Goal: Task Accomplishment & Management: Manage account settings

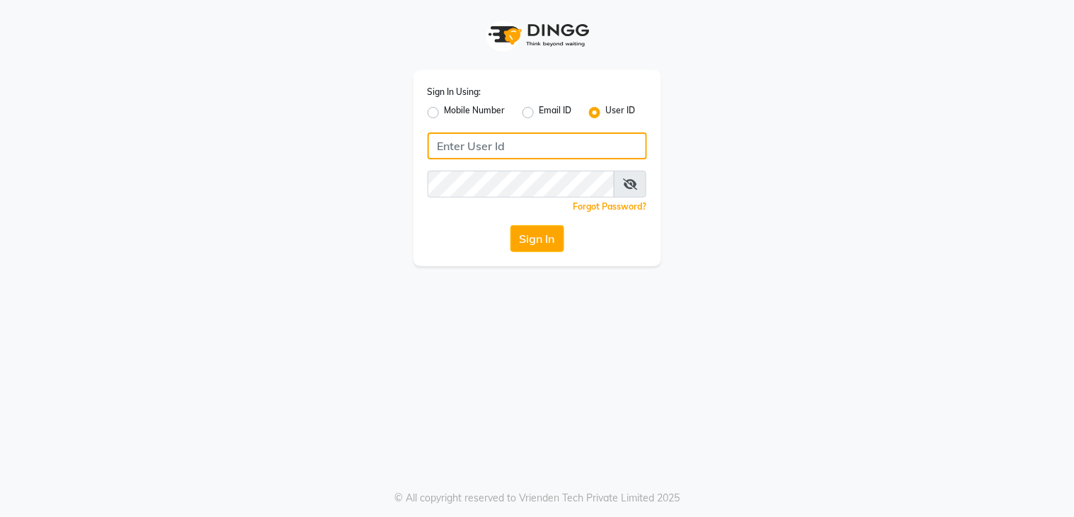
click at [479, 147] on input "Username" at bounding box center [537, 145] width 219 height 27
type input "rozalin"
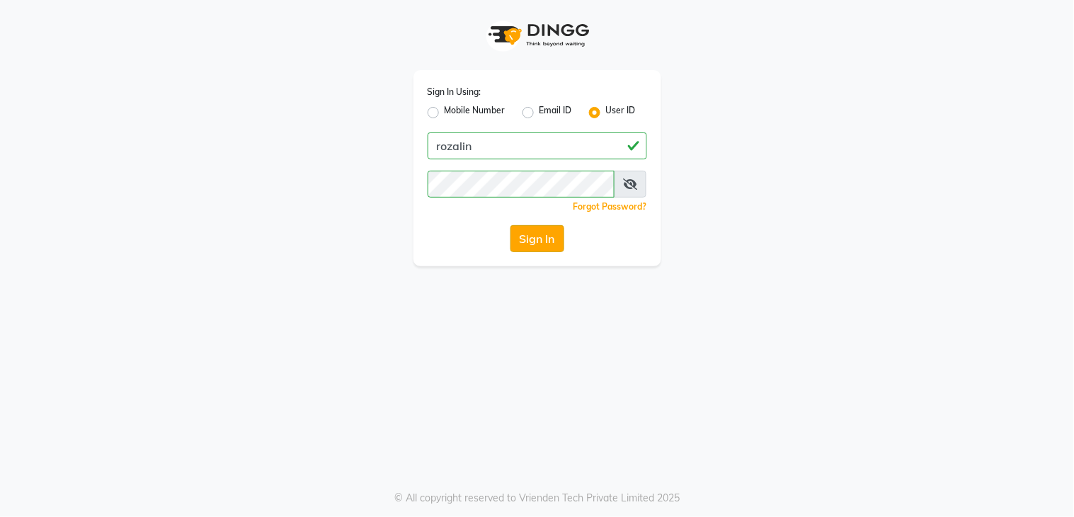
click at [529, 236] on button "Sign In" at bounding box center [537, 238] width 54 height 27
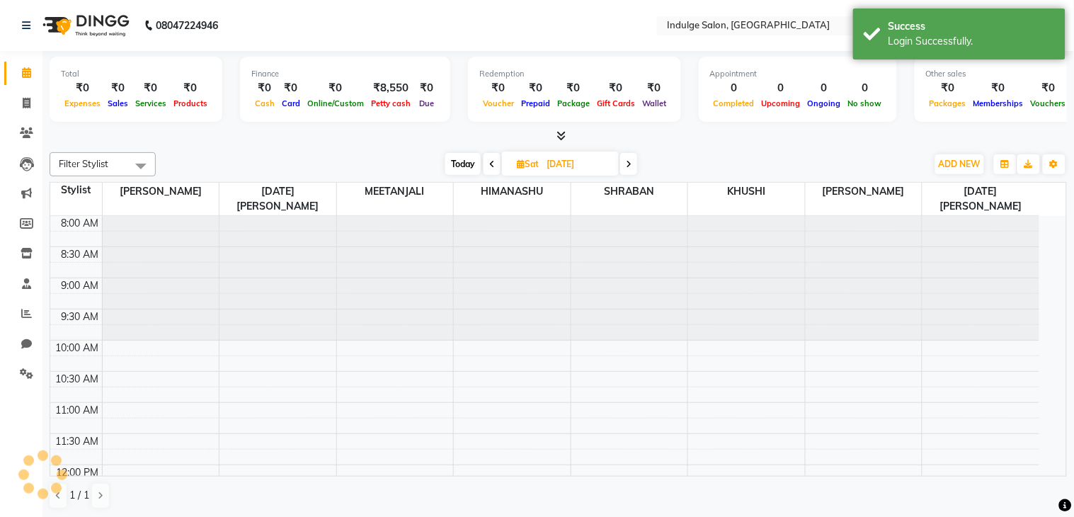
select select "en"
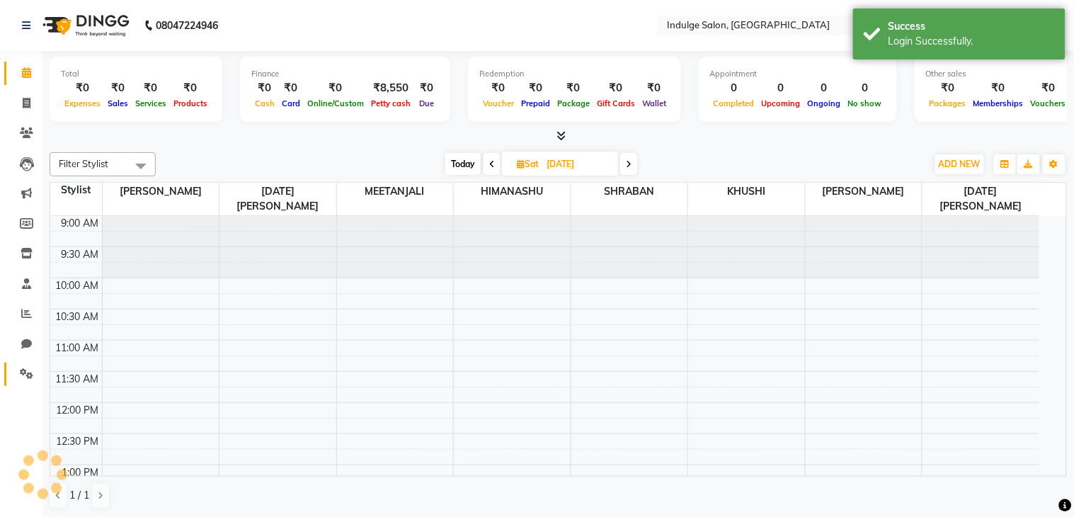
click at [16, 375] on span at bounding box center [26, 374] width 25 height 16
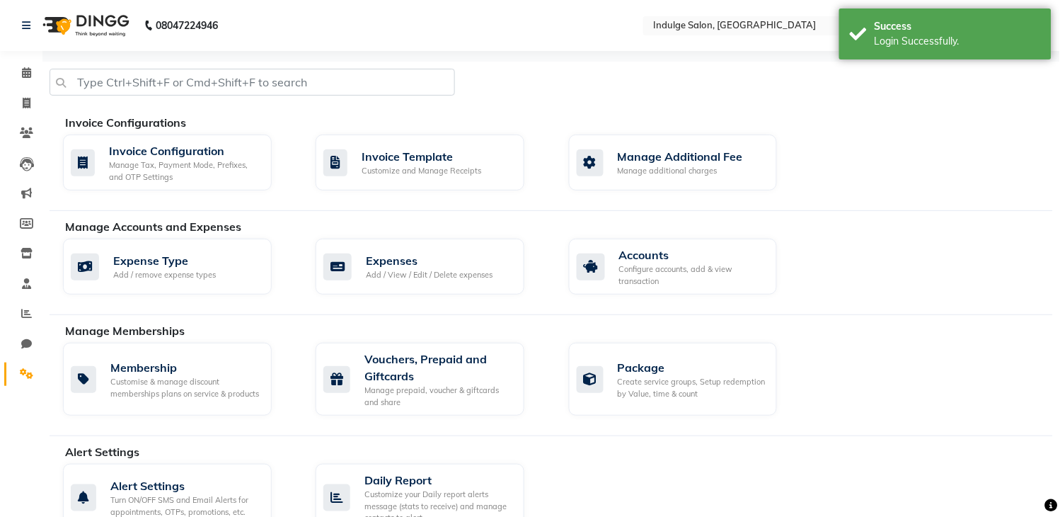
click at [22, 375] on icon at bounding box center [26, 373] width 13 height 11
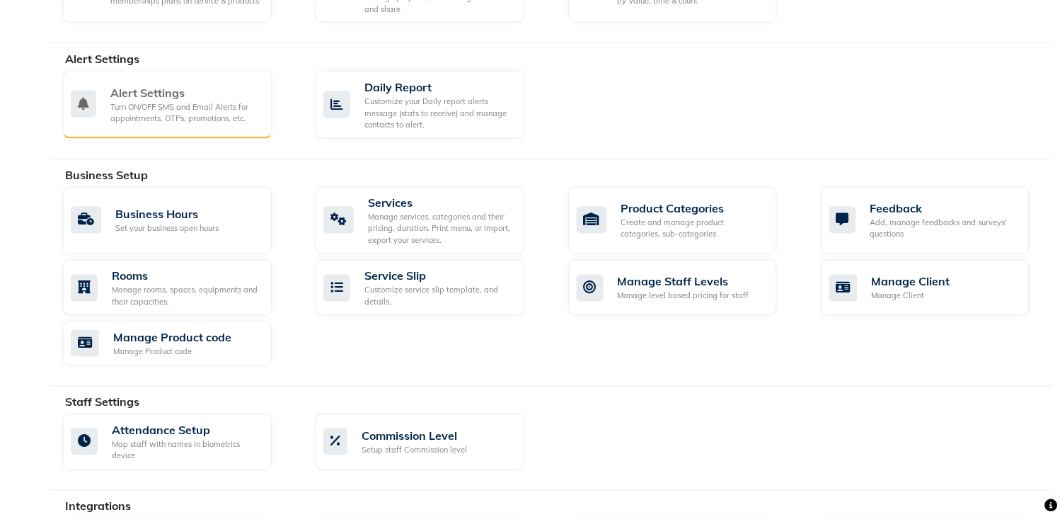
click at [192, 108] on div "Turn ON/OFF SMS and Email Alerts for appointments, OTPs, promotions, etc." at bounding box center [185, 112] width 150 height 23
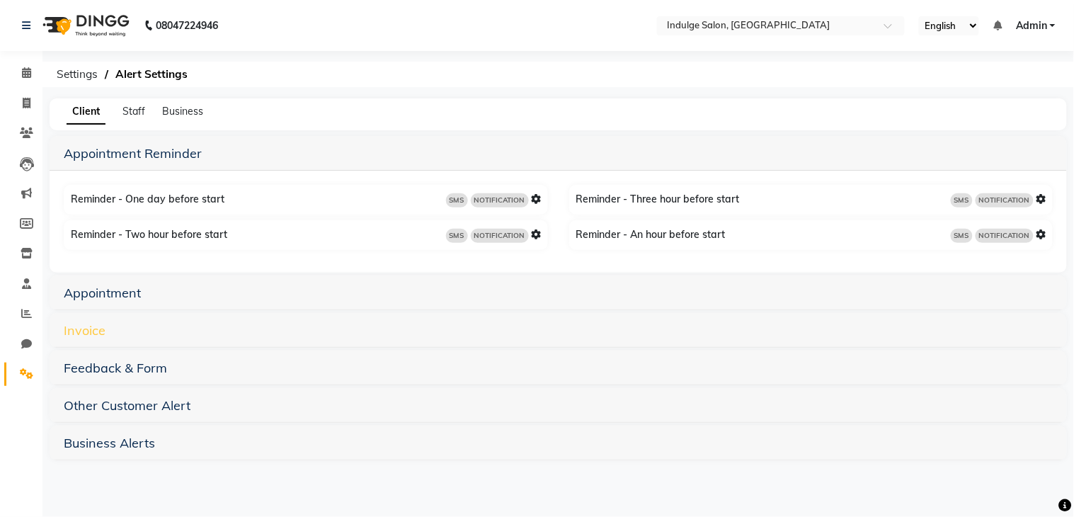
click at [89, 327] on link "Invoice" at bounding box center [85, 330] width 42 height 16
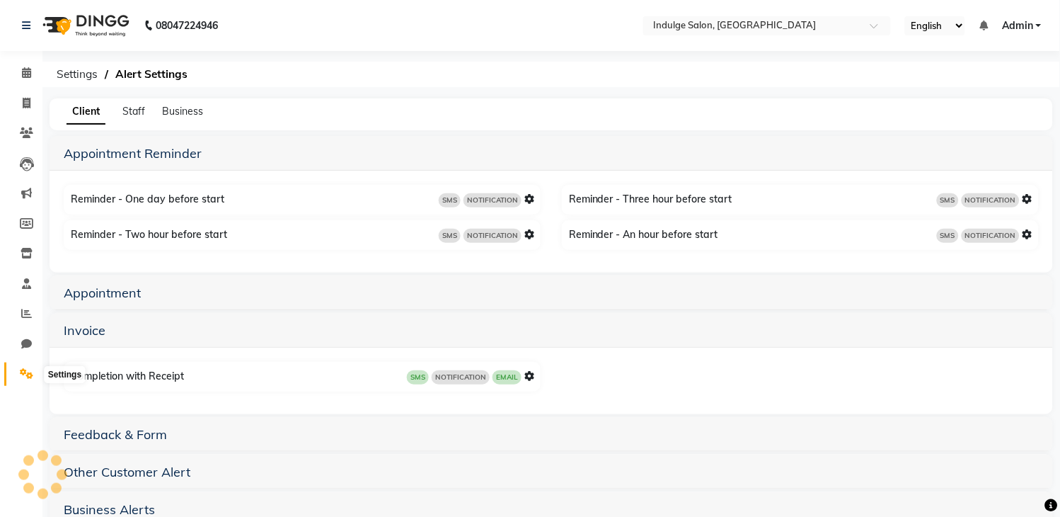
click at [20, 371] on icon at bounding box center [26, 373] width 13 height 11
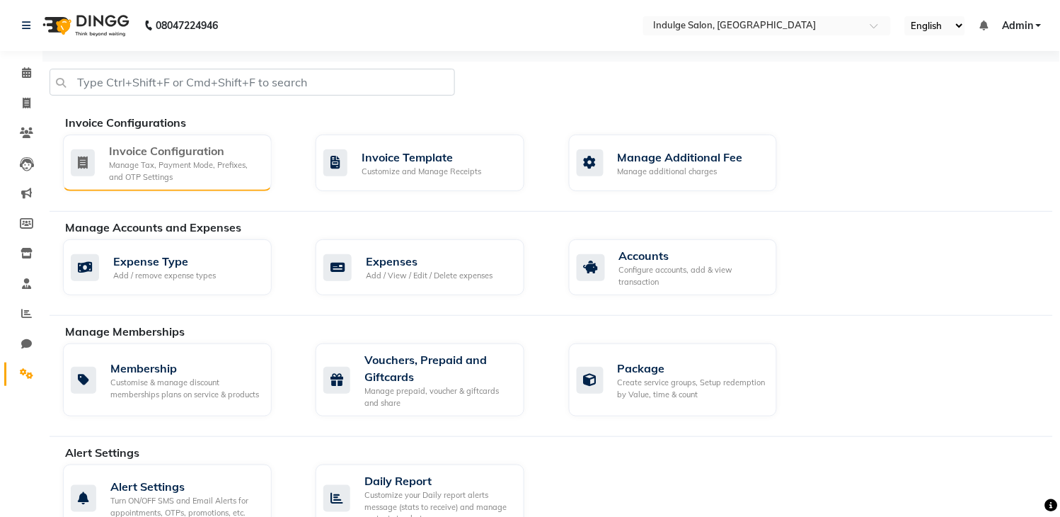
click at [185, 164] on div "Manage Tax, Payment Mode, Prefixes, and OTP Settings" at bounding box center [184, 170] width 151 height 23
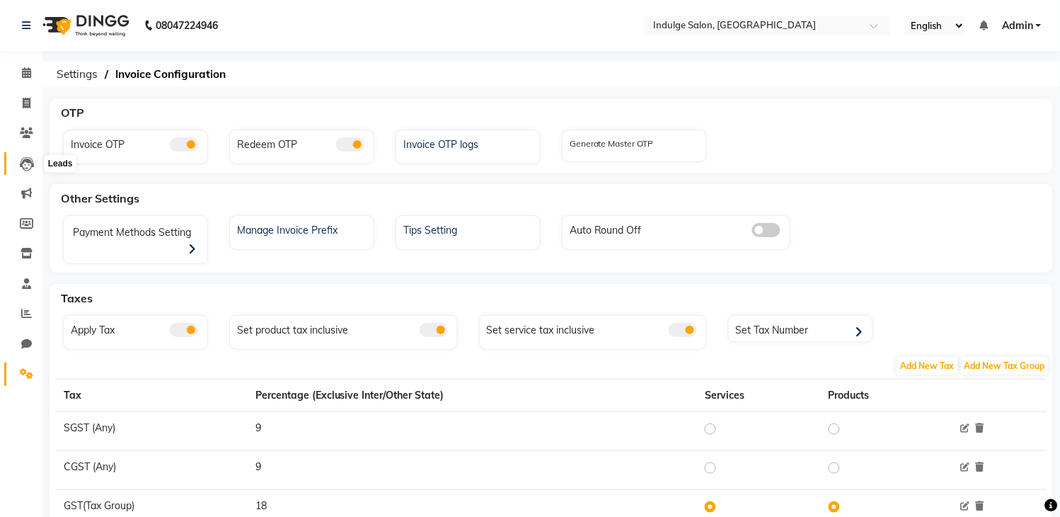
click at [22, 166] on icon at bounding box center [27, 164] width 14 height 14
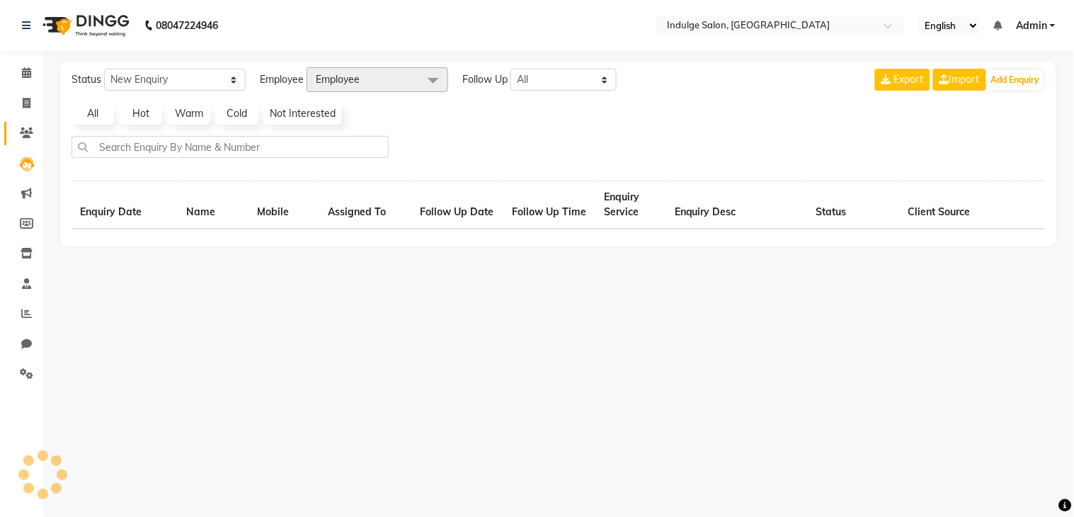
click at [23, 138] on icon at bounding box center [26, 132] width 13 height 11
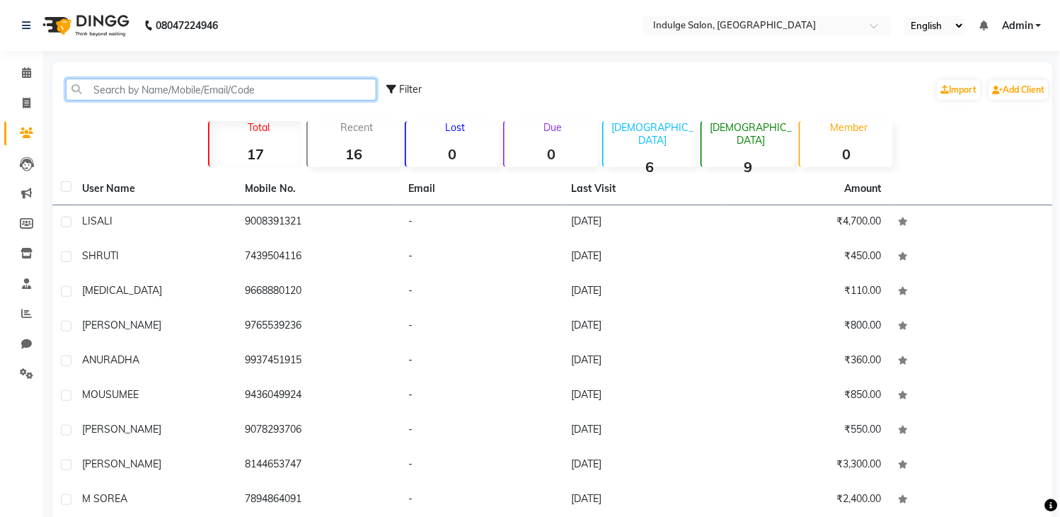
click at [151, 86] on input "text" at bounding box center [221, 90] width 311 height 22
paste input "7008045443"
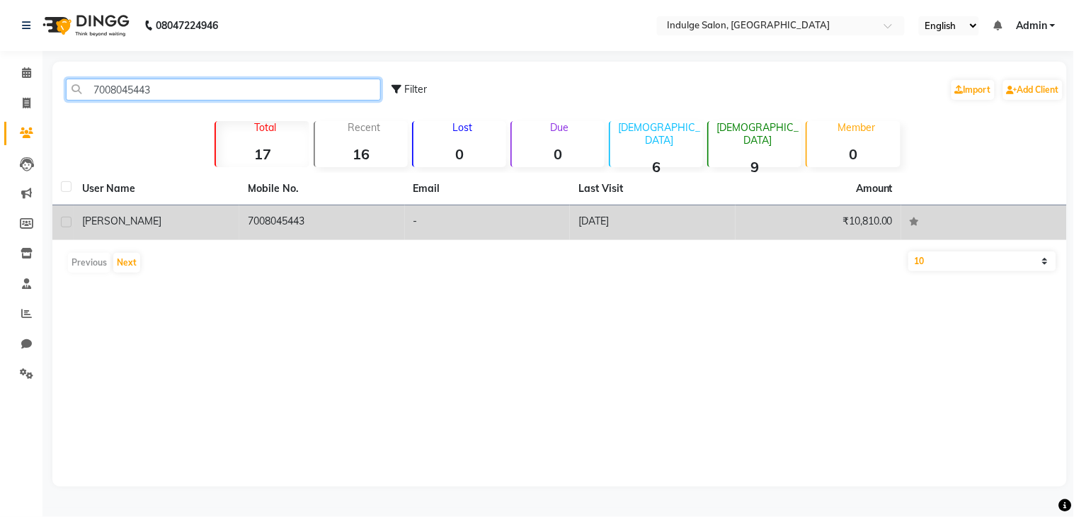
type input "7008045443"
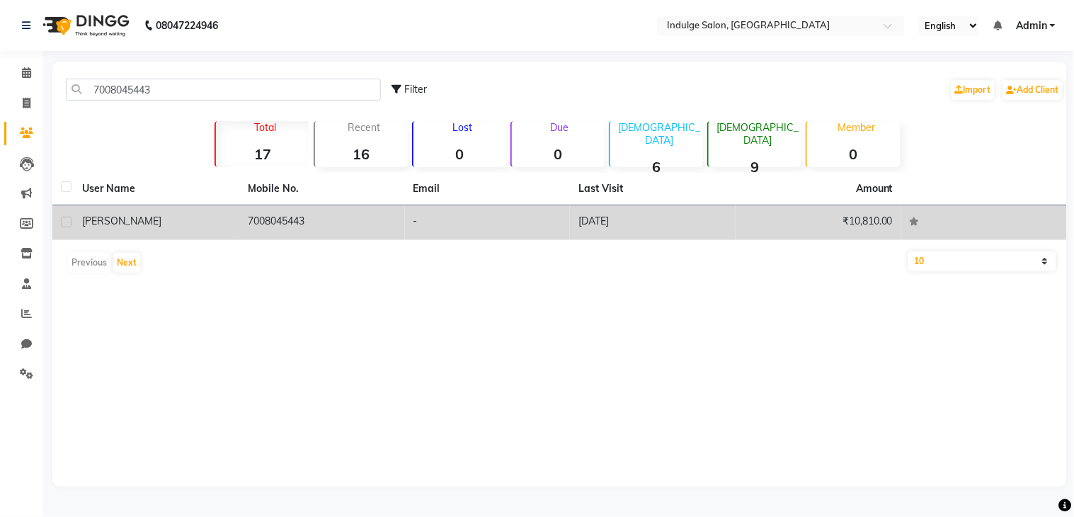
click at [156, 222] on div "[PERSON_NAME]" at bounding box center [156, 221] width 149 height 15
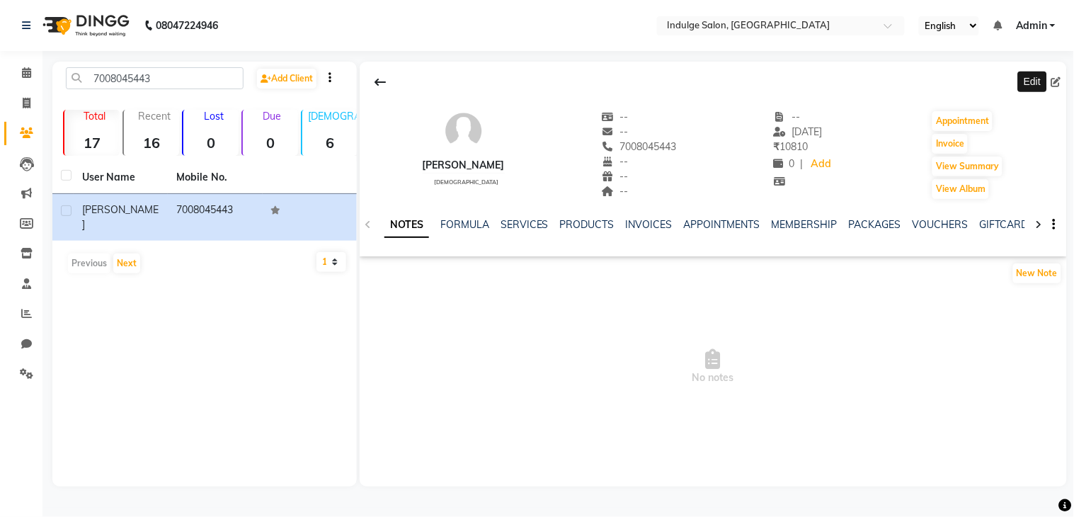
click at [1055, 79] on icon at bounding box center [1056, 82] width 10 height 10
select select "[DEMOGRAPHIC_DATA]"
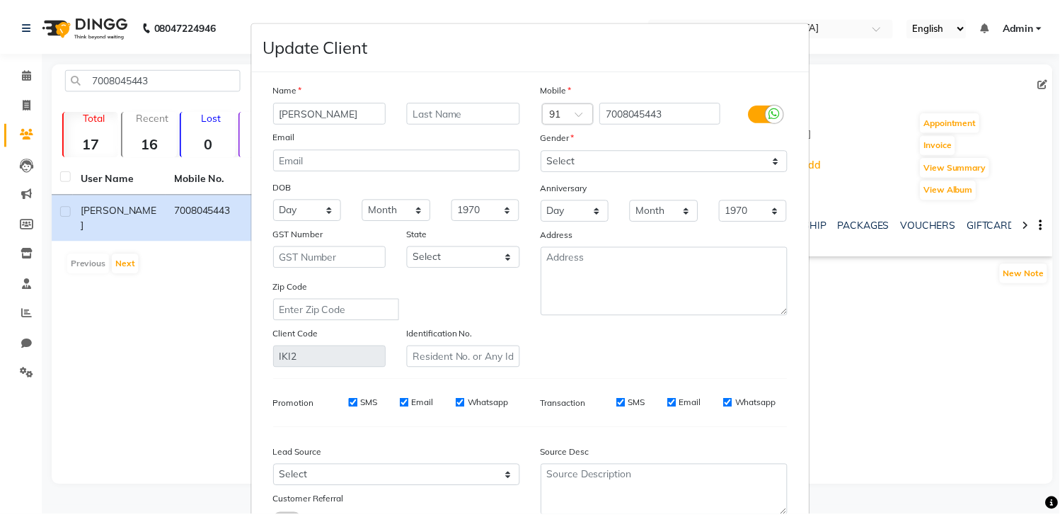
scroll to position [113, 0]
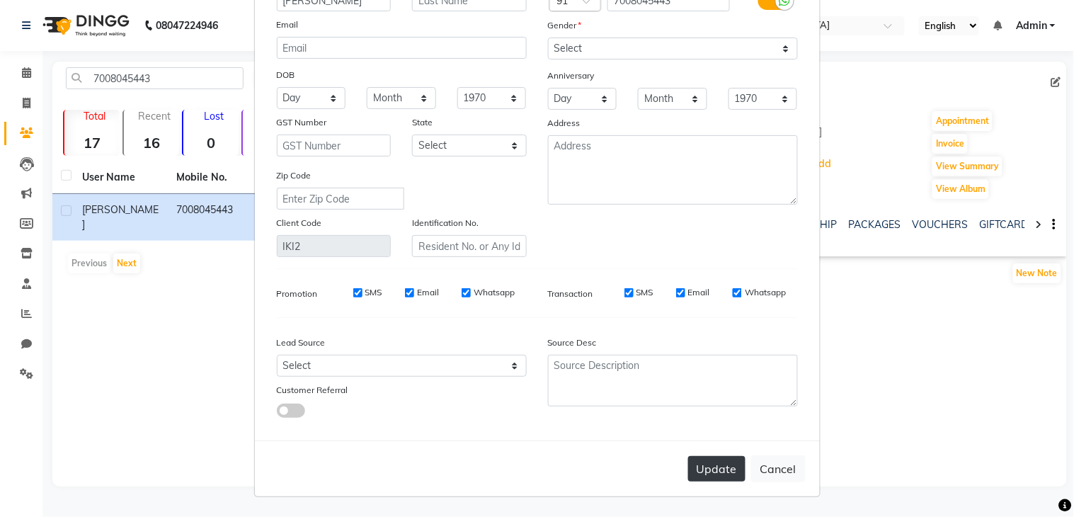
click at [710, 461] on button "Update" at bounding box center [716, 468] width 57 height 25
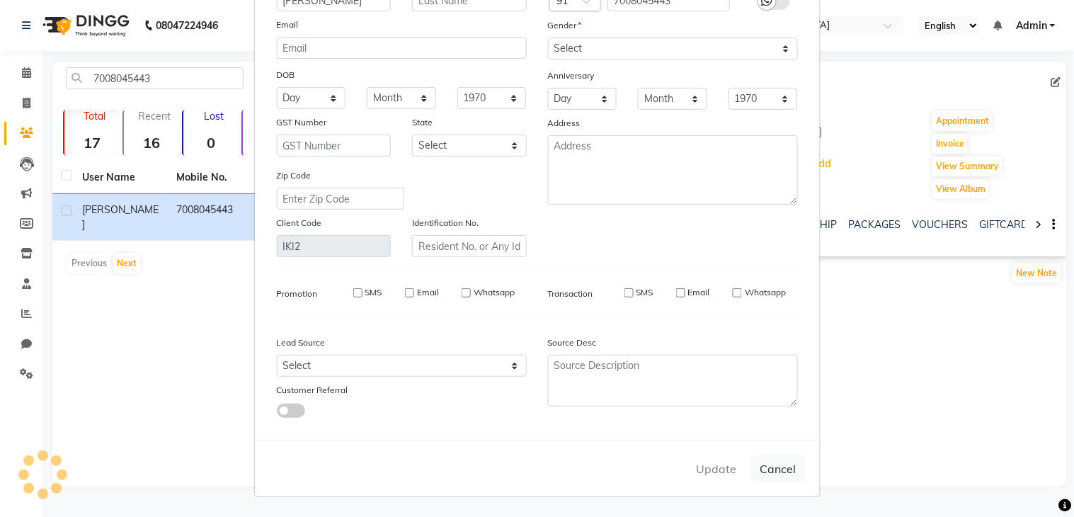
select select
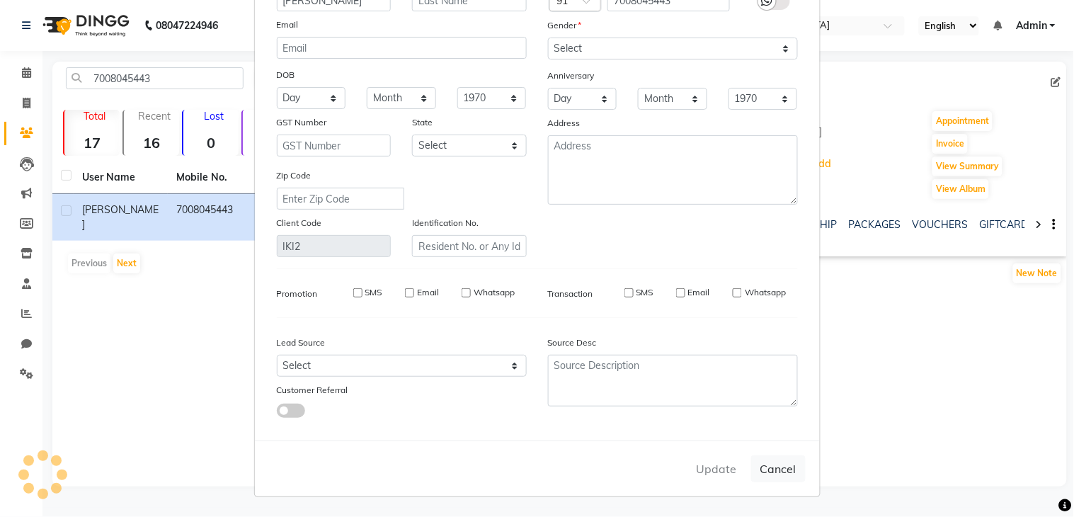
select select
checkbox input "false"
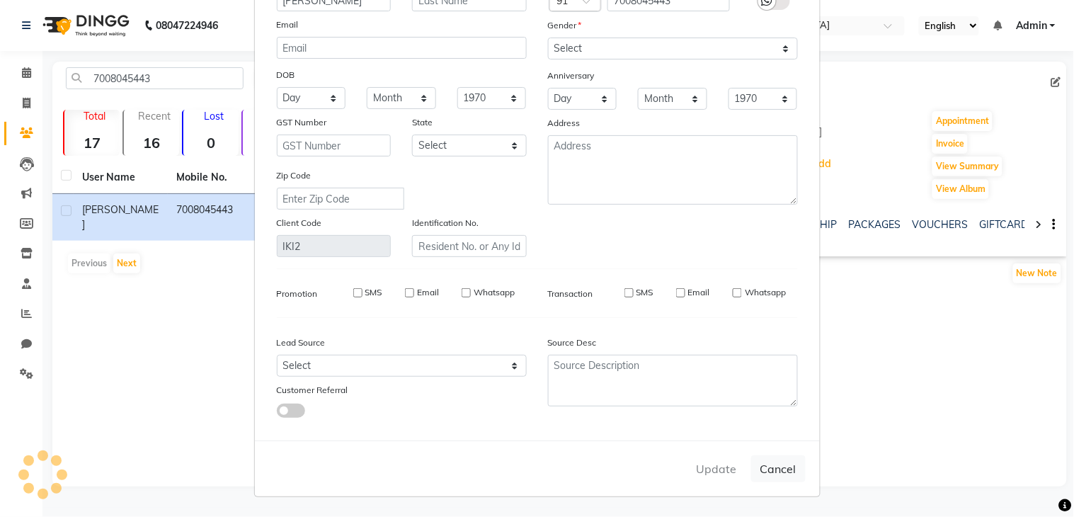
checkbox input "false"
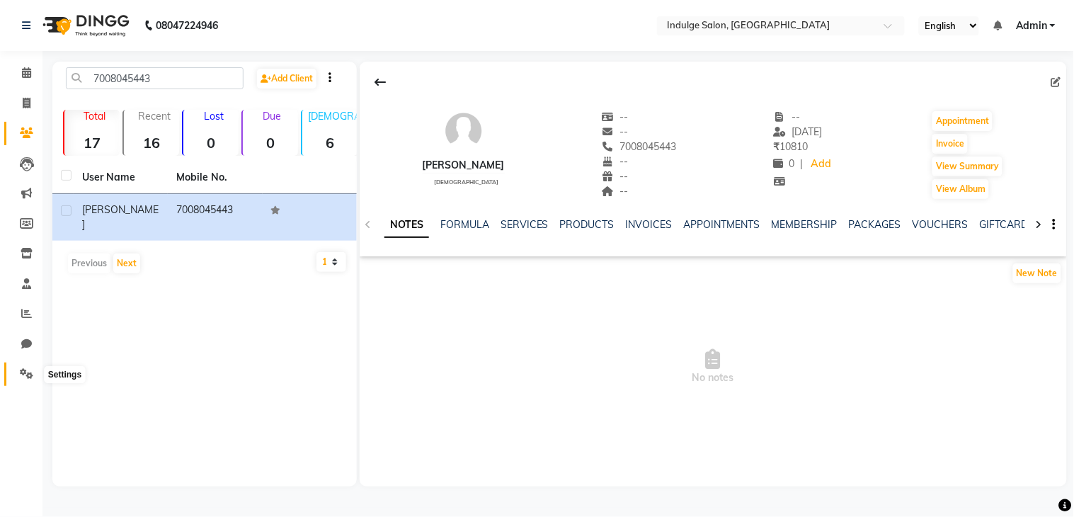
click at [31, 373] on icon at bounding box center [26, 373] width 13 height 11
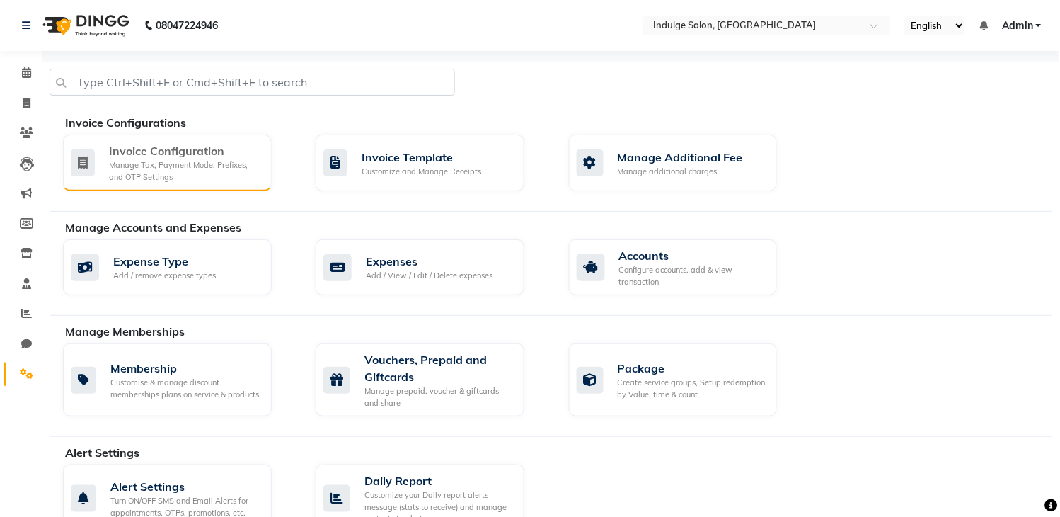
click at [172, 157] on div "Invoice Configuration" at bounding box center [184, 150] width 151 height 17
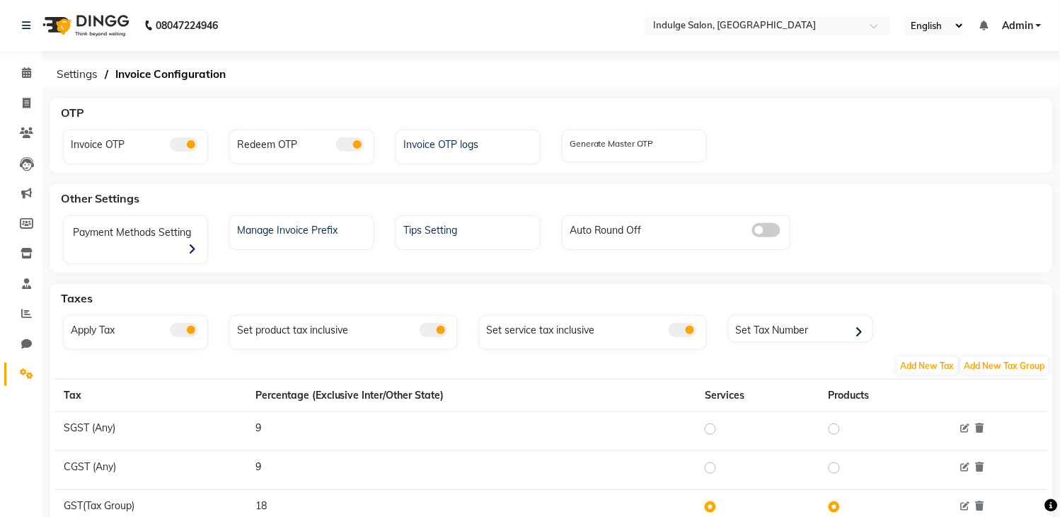
click at [344, 142] on span at bounding box center [350, 144] width 28 height 14
click at [336, 147] on input "checkbox" at bounding box center [336, 147] width 0 height 0
click at [185, 144] on span at bounding box center [184, 144] width 28 height 14
click at [170, 147] on input "checkbox" at bounding box center [170, 147] width 0 height 0
click at [24, 67] on span at bounding box center [26, 73] width 25 height 16
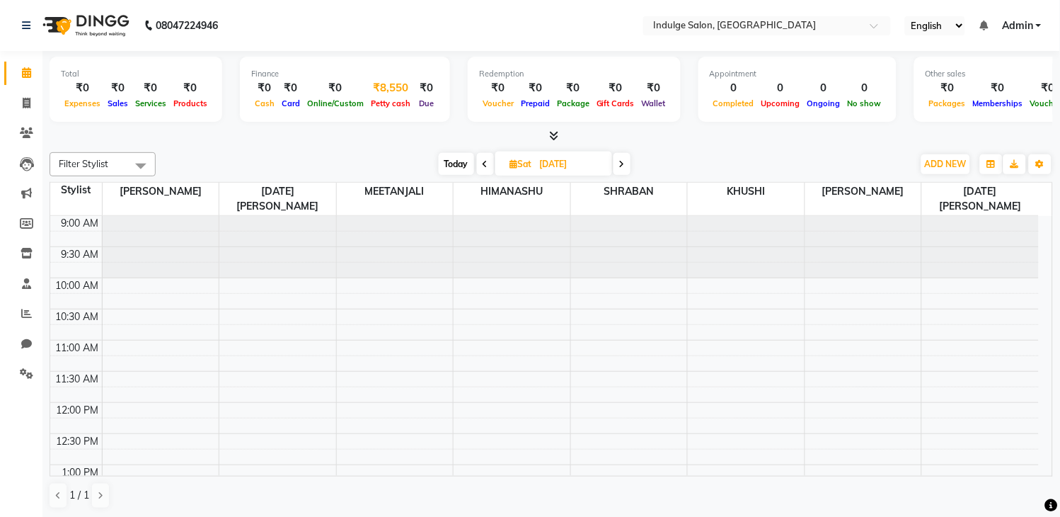
click at [385, 86] on div "₹8,550" at bounding box center [390, 88] width 47 height 16
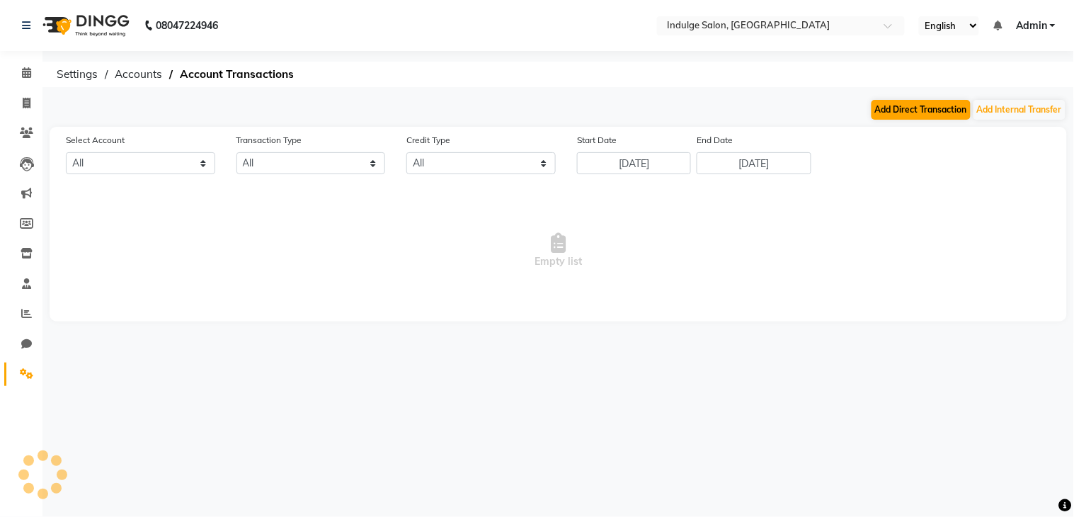
select select "8101"
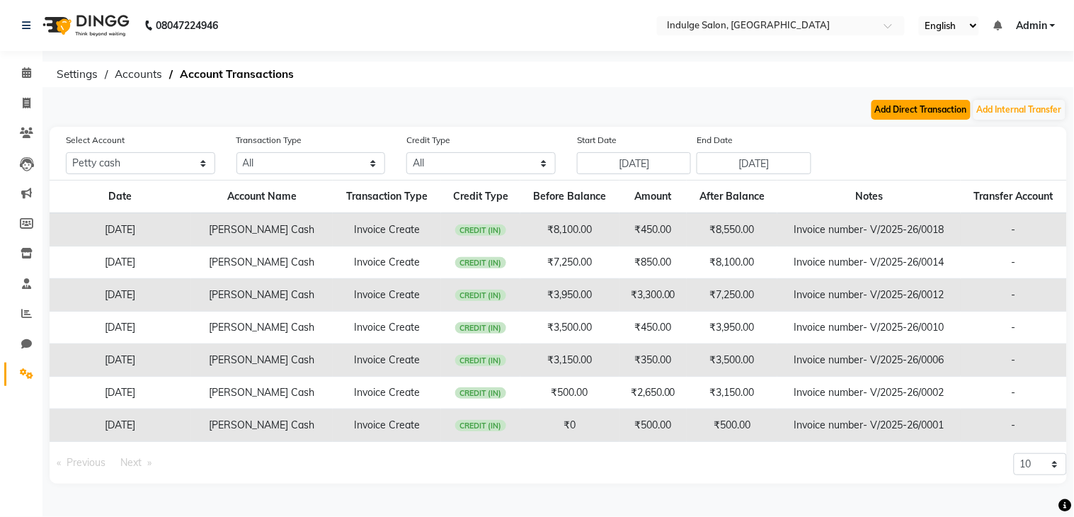
click at [917, 115] on button "Add Direct Transaction" at bounding box center [920, 110] width 99 height 20
select select "direct"
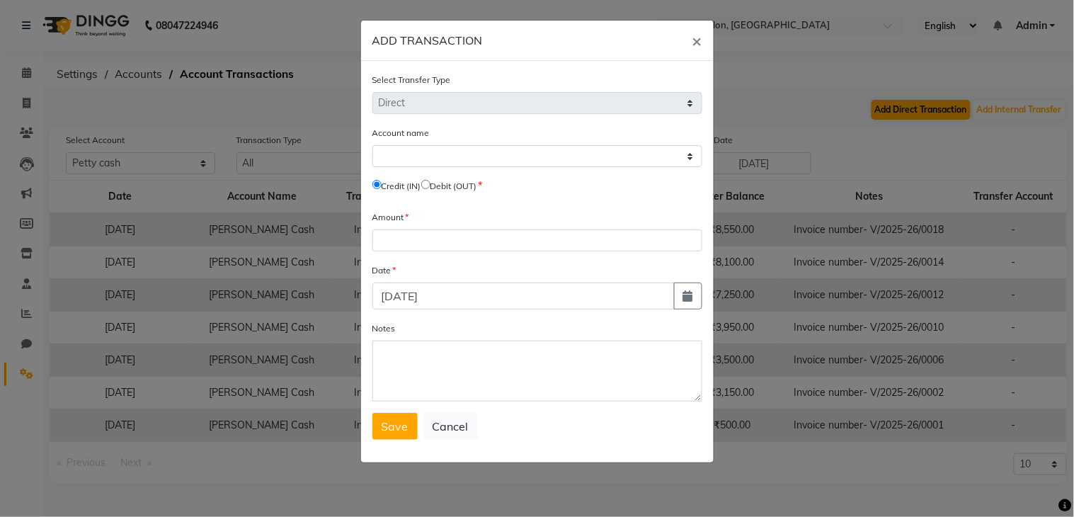
select select "8101"
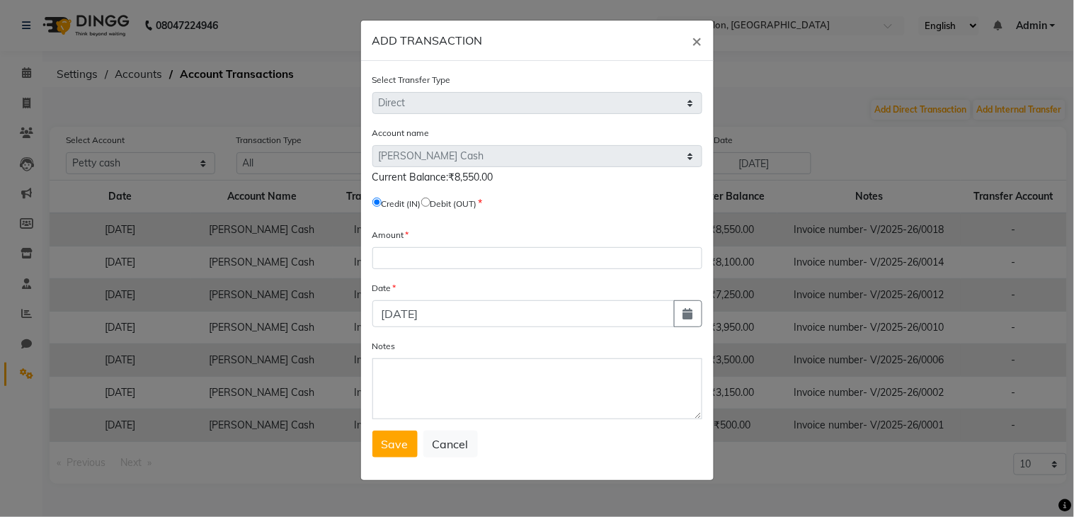
click at [430, 204] on input "radio" at bounding box center [425, 201] width 9 height 9
radio input "true"
click at [486, 177] on span "Current Balance:₹8,550.00" at bounding box center [432, 177] width 121 height 13
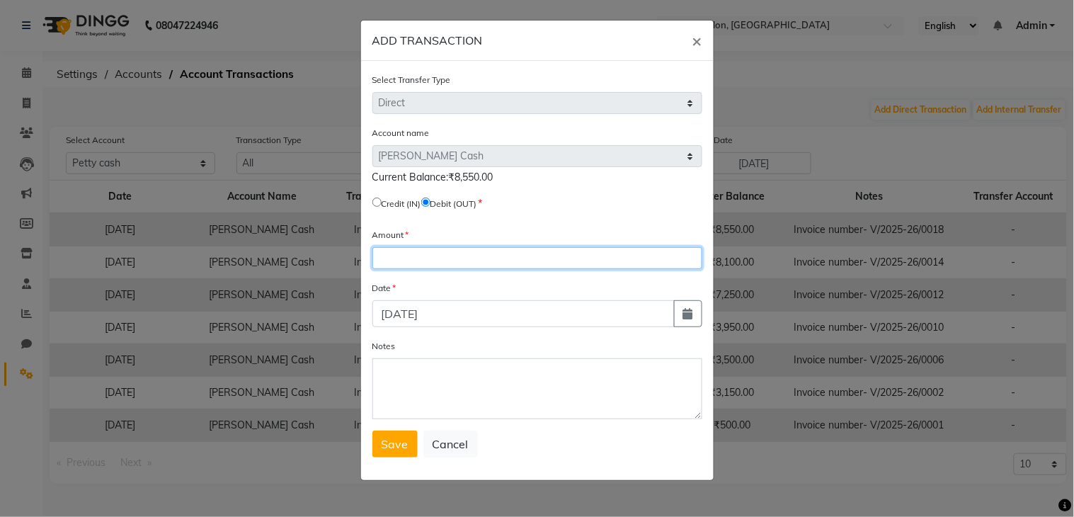
click at [413, 256] on input "number" at bounding box center [537, 258] width 330 height 22
type input "8550"
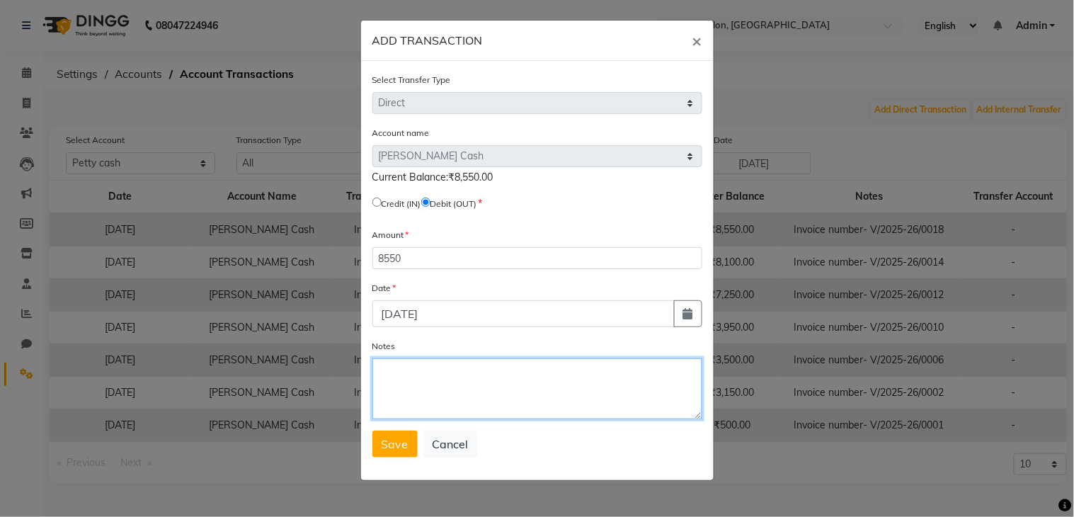
click at [472, 390] on textarea "Notes" at bounding box center [537, 388] width 330 height 61
type textarea "reset"
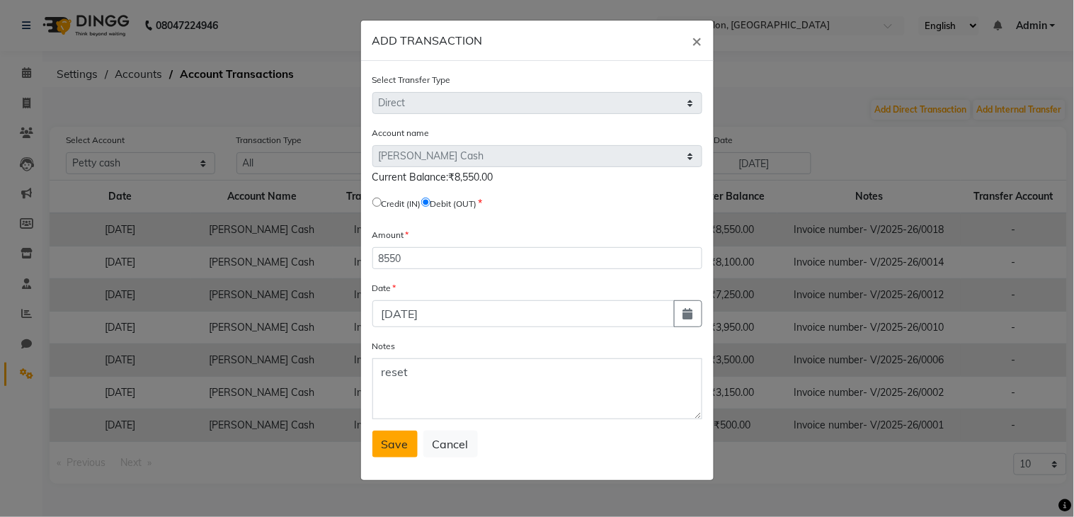
click at [383, 441] on span "Save" at bounding box center [395, 444] width 27 height 14
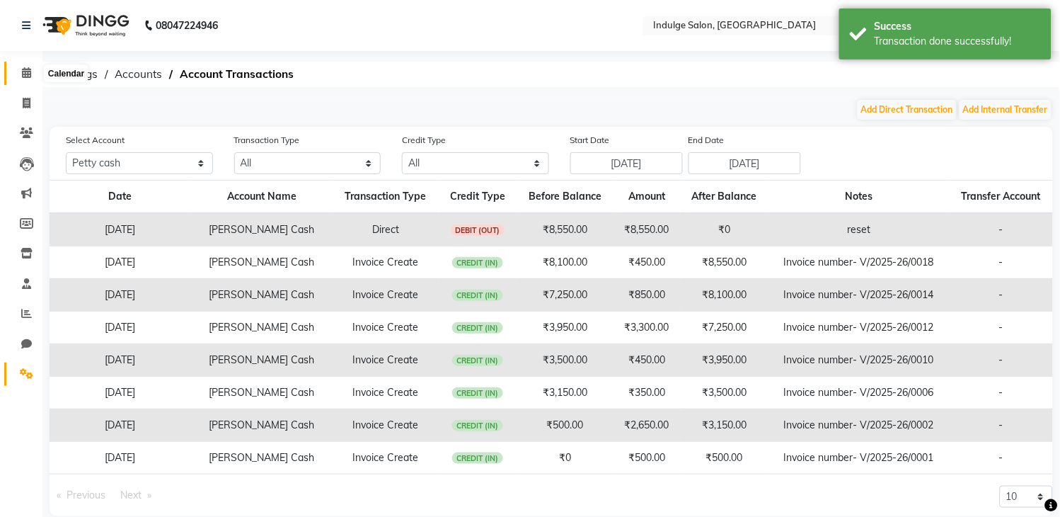
click at [25, 73] on icon at bounding box center [26, 72] width 9 height 11
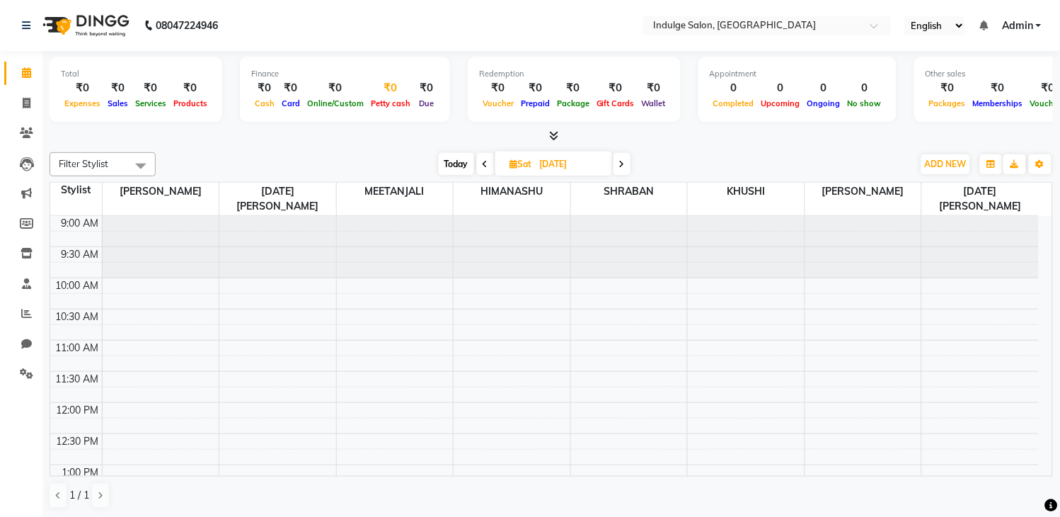
click at [379, 88] on div "₹0" at bounding box center [390, 88] width 47 height 16
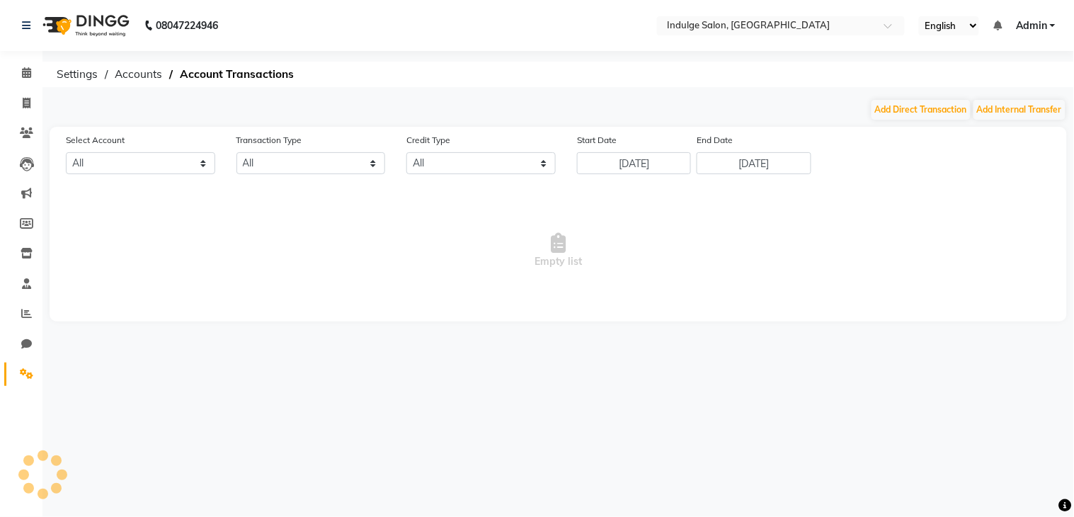
select select "8101"
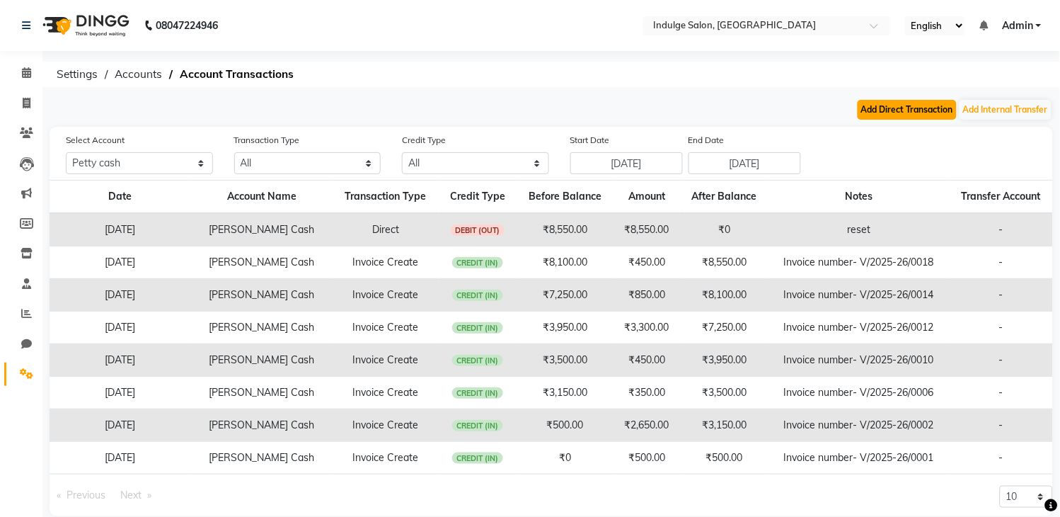
click at [886, 106] on button "Add Direct Transaction" at bounding box center [907, 110] width 99 height 20
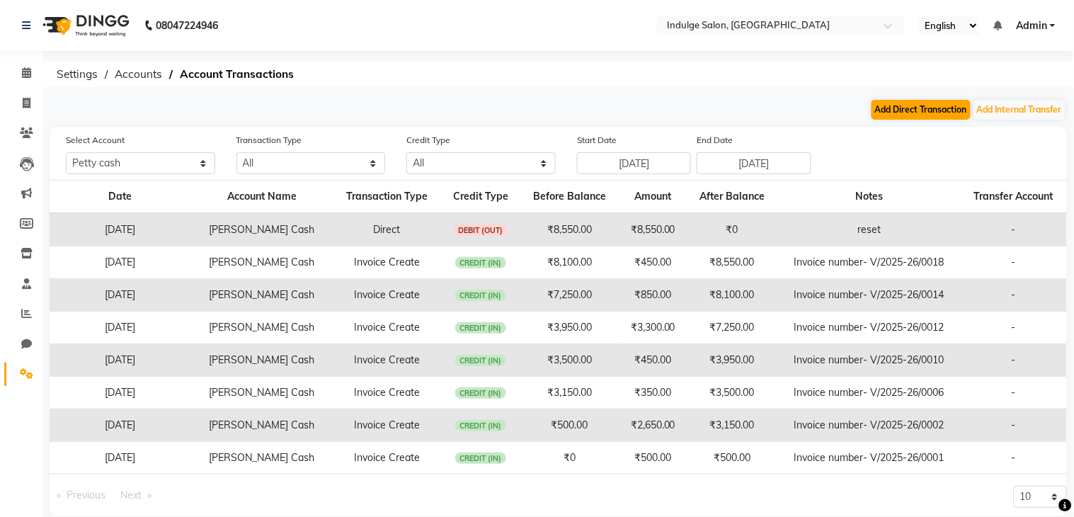
select select "direct"
select select "8101"
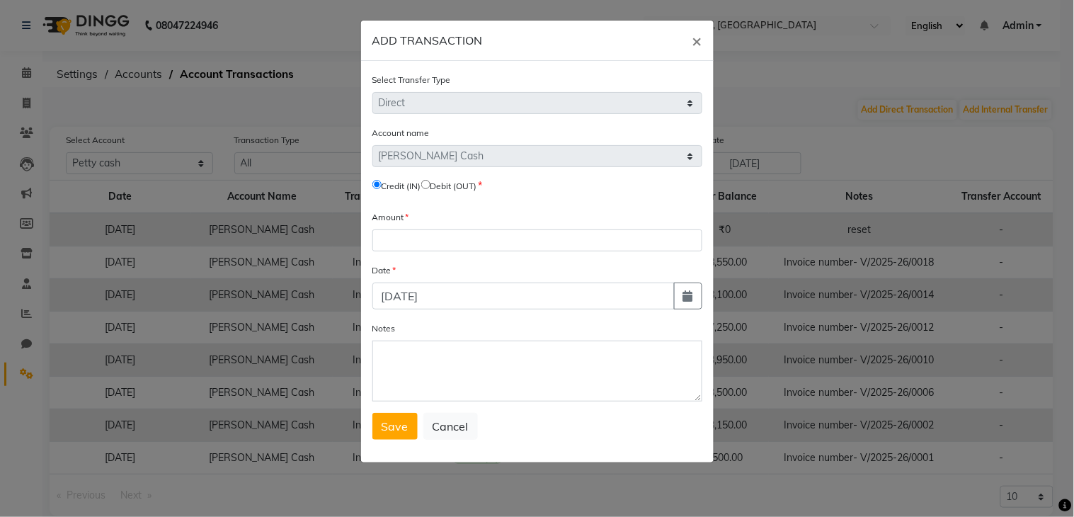
click at [430, 185] on input "radio" at bounding box center [425, 184] width 9 height 9
radio input "true"
click at [416, 239] on input "number" at bounding box center [537, 240] width 330 height 22
click at [696, 45] on span "×" at bounding box center [697, 40] width 10 height 21
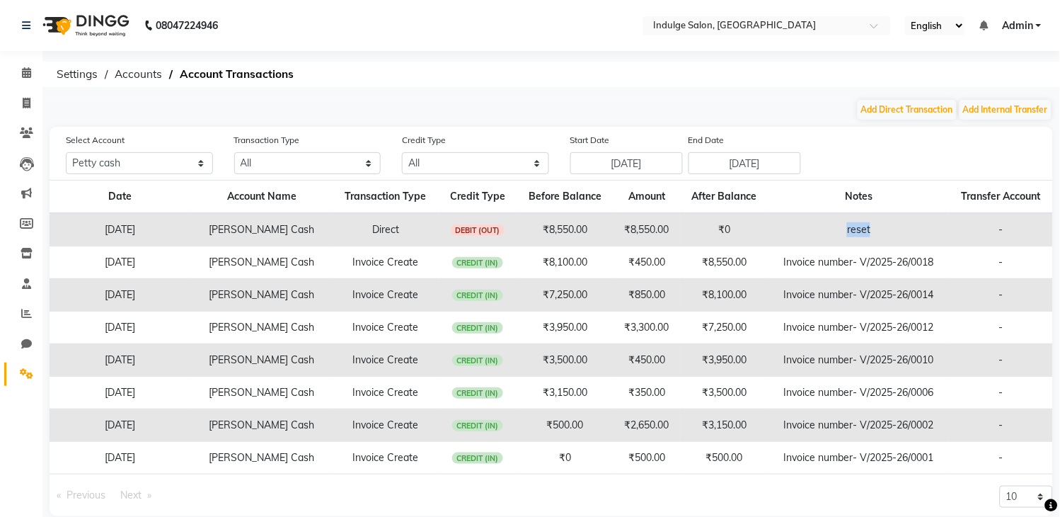
drag, startPoint x: 834, startPoint y: 234, endPoint x: 878, endPoint y: 229, distance: 44.1
click at [871, 226] on td "reset" at bounding box center [859, 229] width 180 height 33
click at [885, 241] on td "reset" at bounding box center [859, 229] width 180 height 33
drag, startPoint x: 841, startPoint y: 222, endPoint x: 927, endPoint y: 234, distance: 87.3
click at [927, 234] on td "reset" at bounding box center [859, 229] width 180 height 33
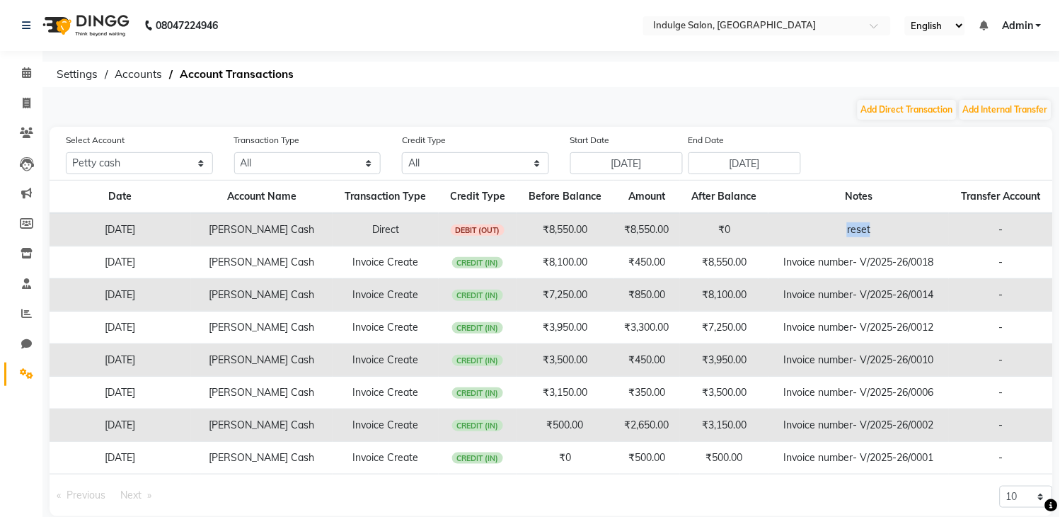
click at [787, 222] on td "reset" at bounding box center [859, 229] width 180 height 33
